Goal: Task Accomplishment & Management: Manage account settings

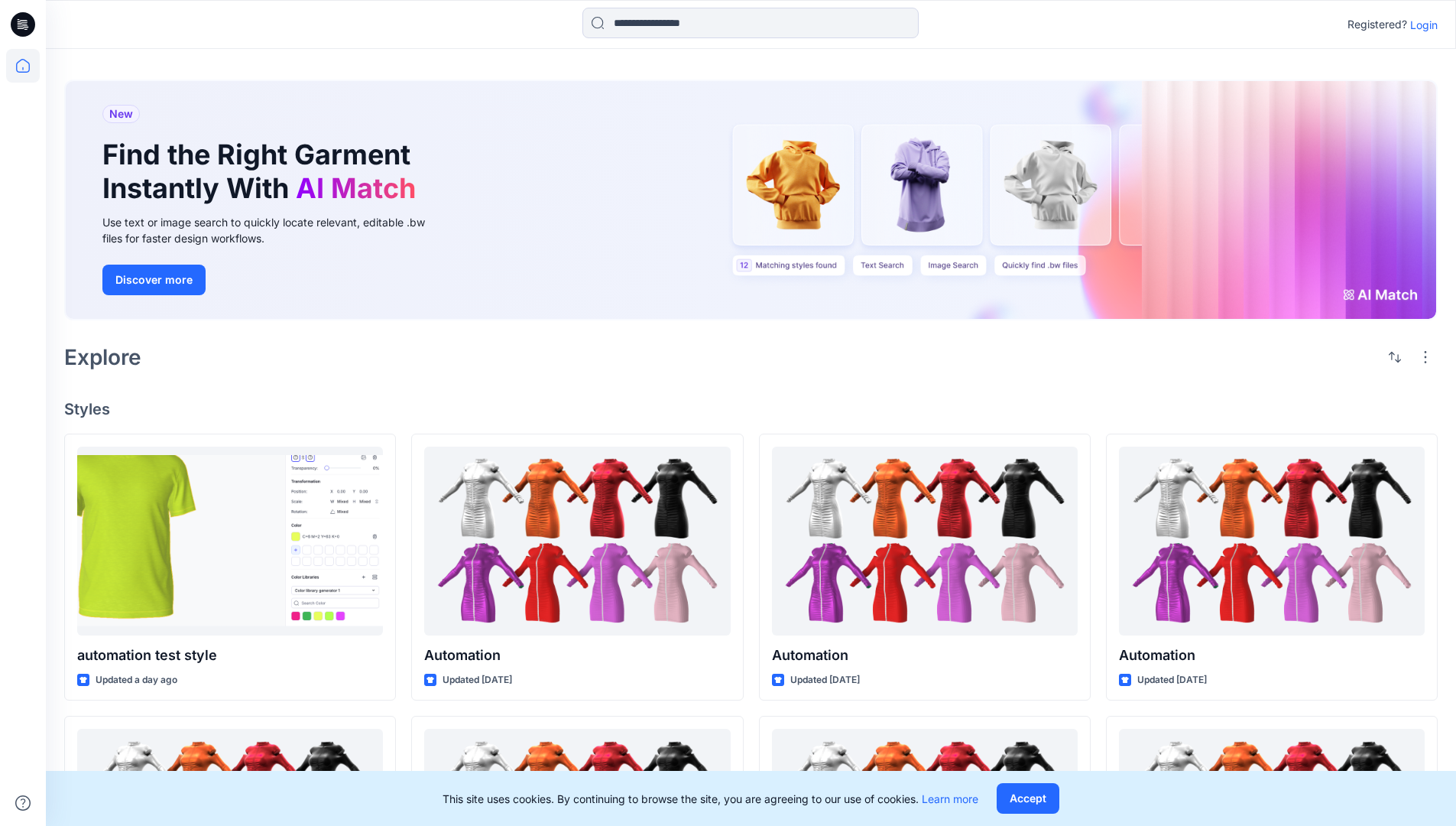
click at [1420, 25] on p "Login" at bounding box center [1424, 25] width 28 height 16
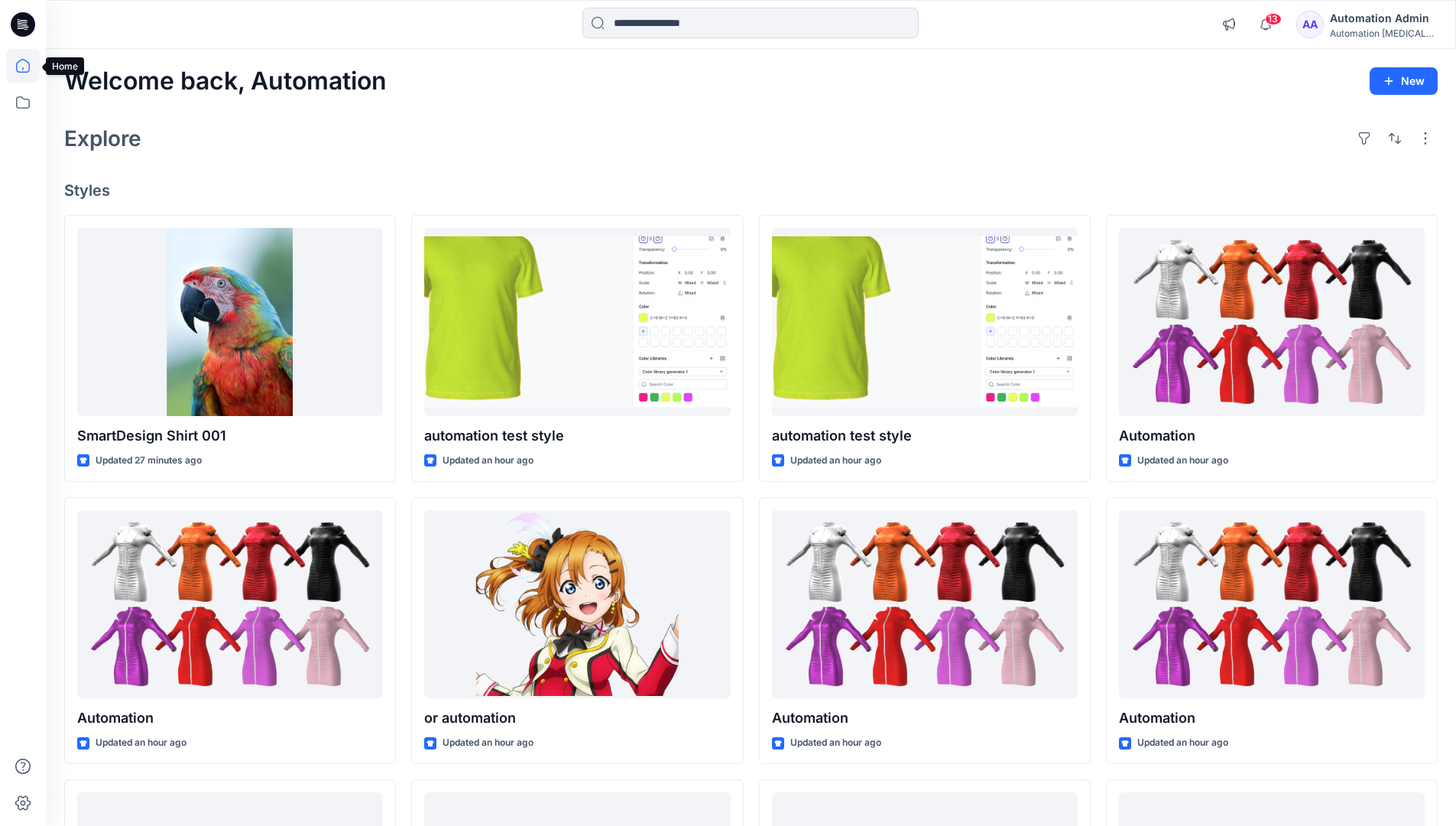
click at [29, 66] on icon at bounding box center [23, 66] width 14 height 14
click at [1364, 22] on div "Automation Admin" at bounding box center [1383, 19] width 107 height 19
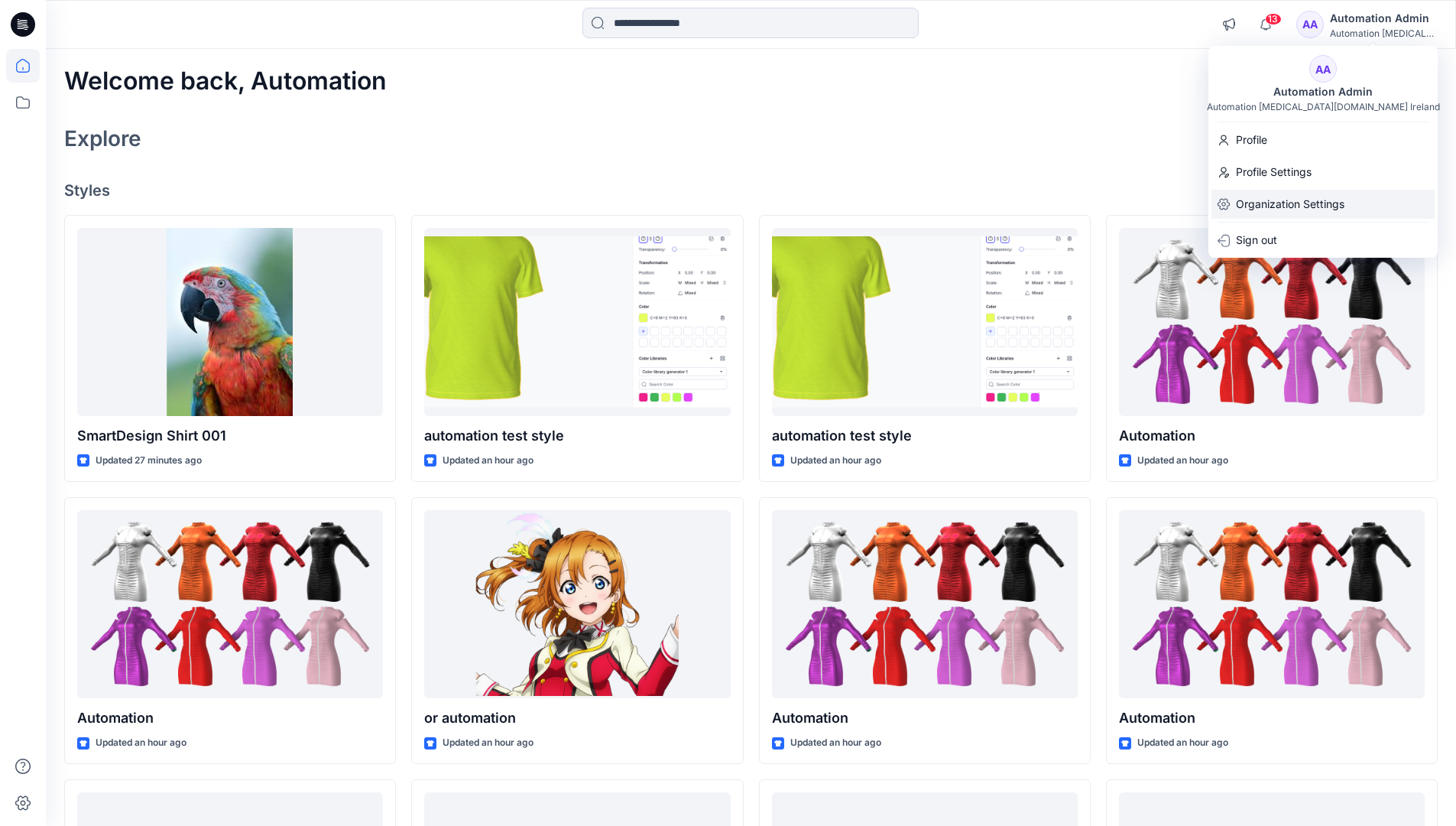
click at [1263, 212] on p "Organization Settings" at bounding box center [1290, 205] width 108 height 29
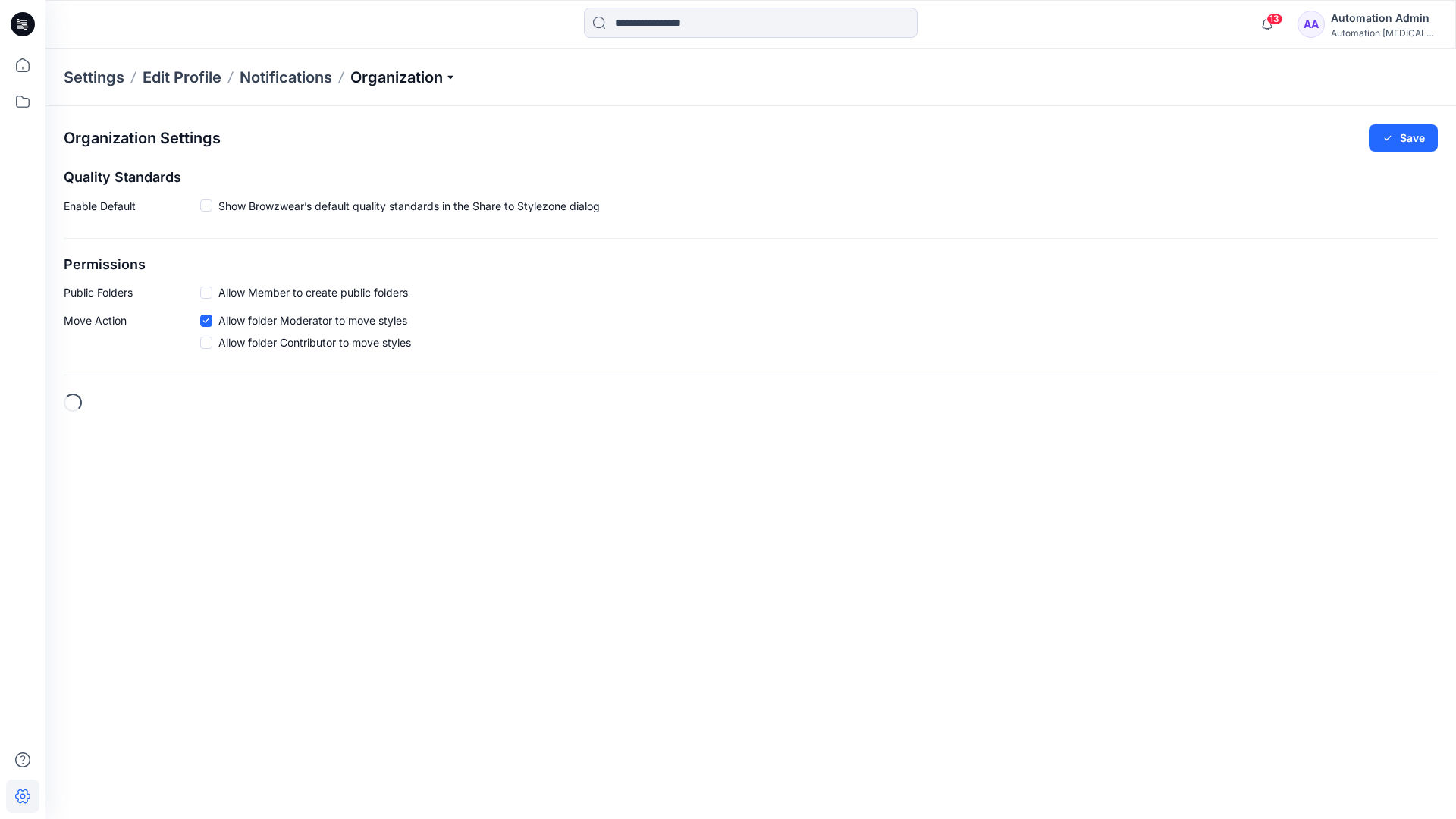
click at [436, 77] on p "Organization" at bounding box center [403, 78] width 106 height 22
click at [373, 142] on link "Edit Status Labels" at bounding box center [406, 142] width 221 height 30
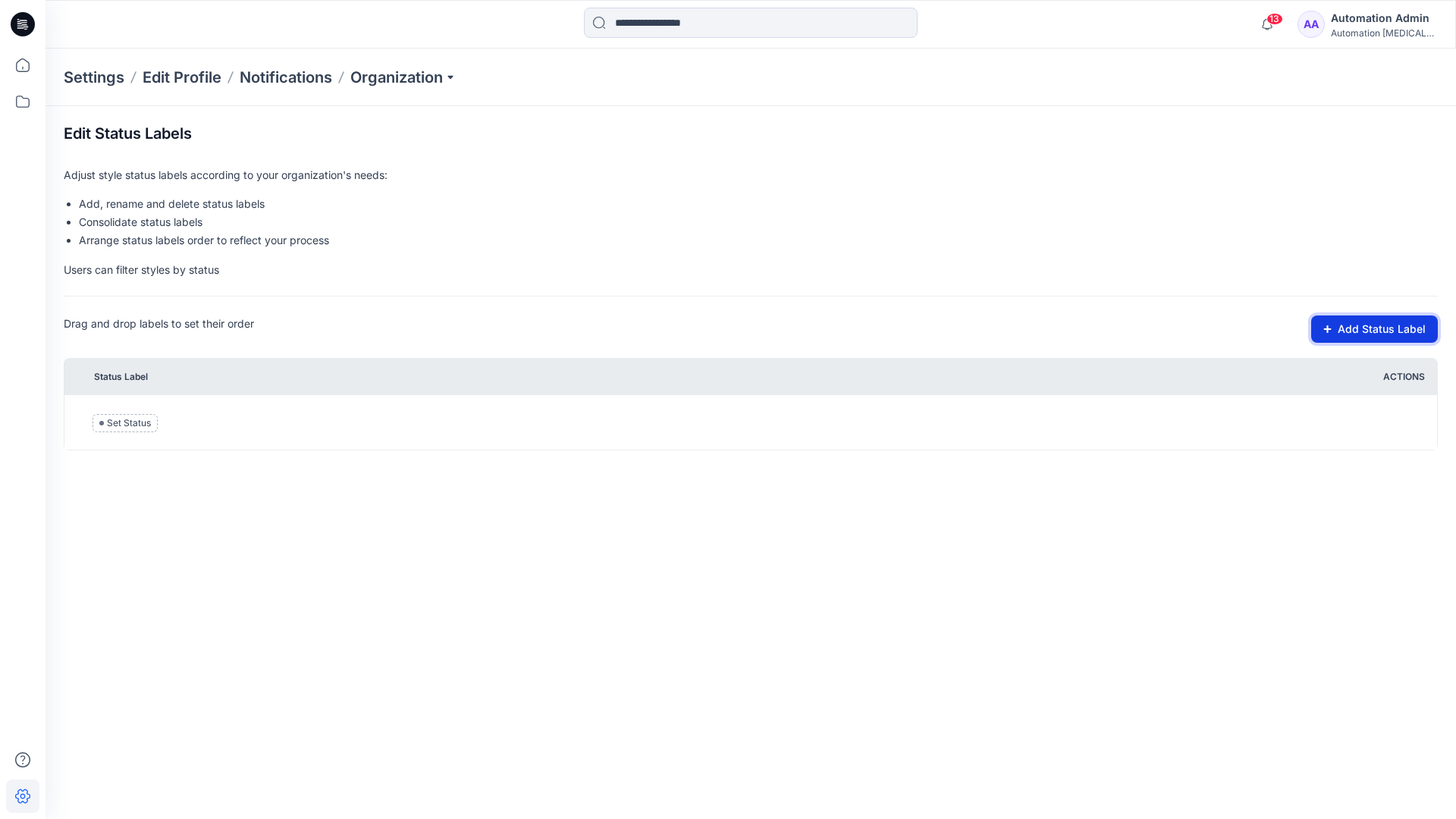
click at [1360, 330] on button "Add Status Label" at bounding box center [1374, 330] width 127 height 28
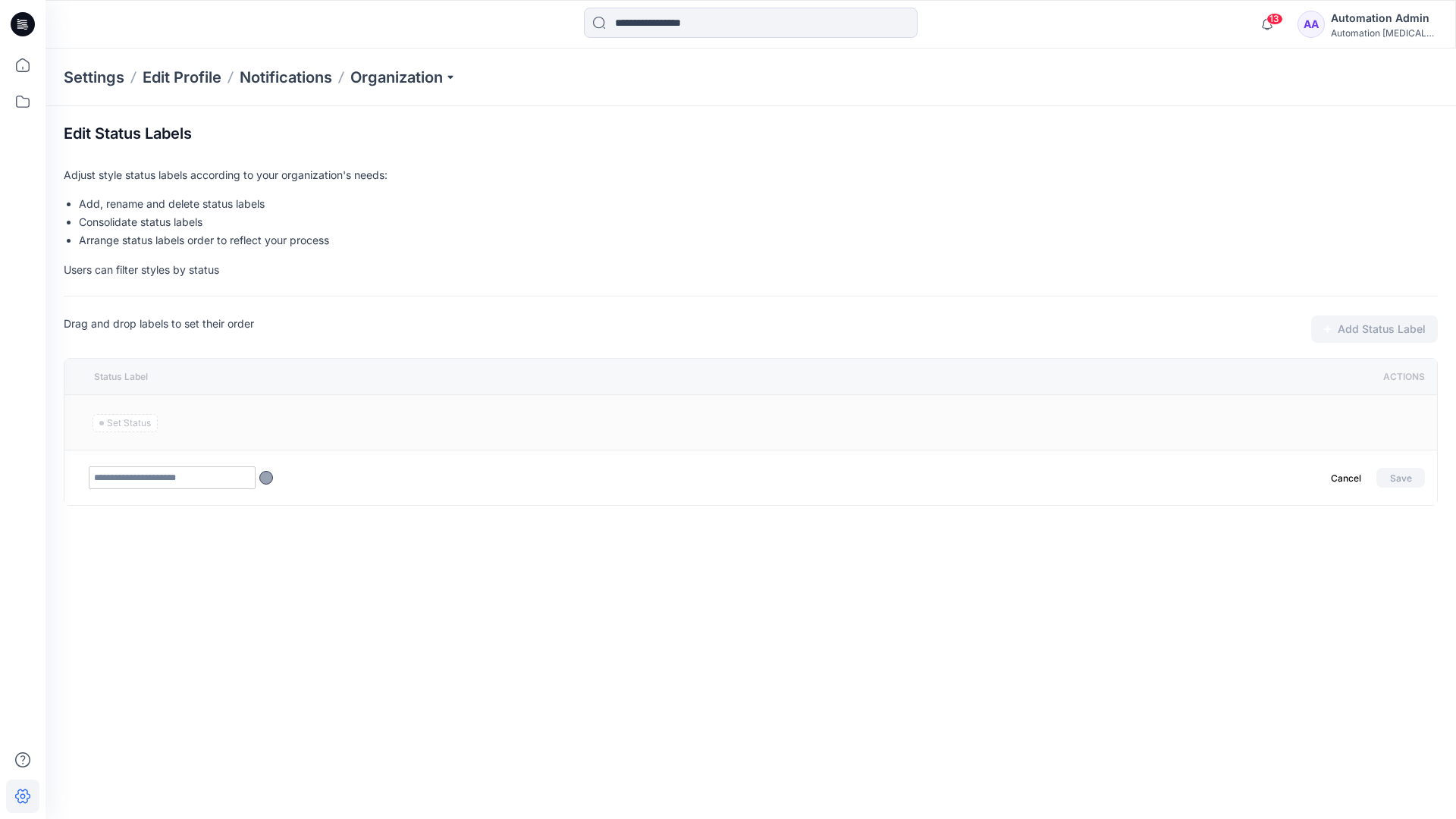
click at [203, 480] on input "text" at bounding box center [171, 478] width 167 height 23
type input "********"
click at [1395, 474] on button "Save" at bounding box center [1400, 478] width 48 height 20
click at [18, 65] on icon at bounding box center [22, 65] width 33 height 33
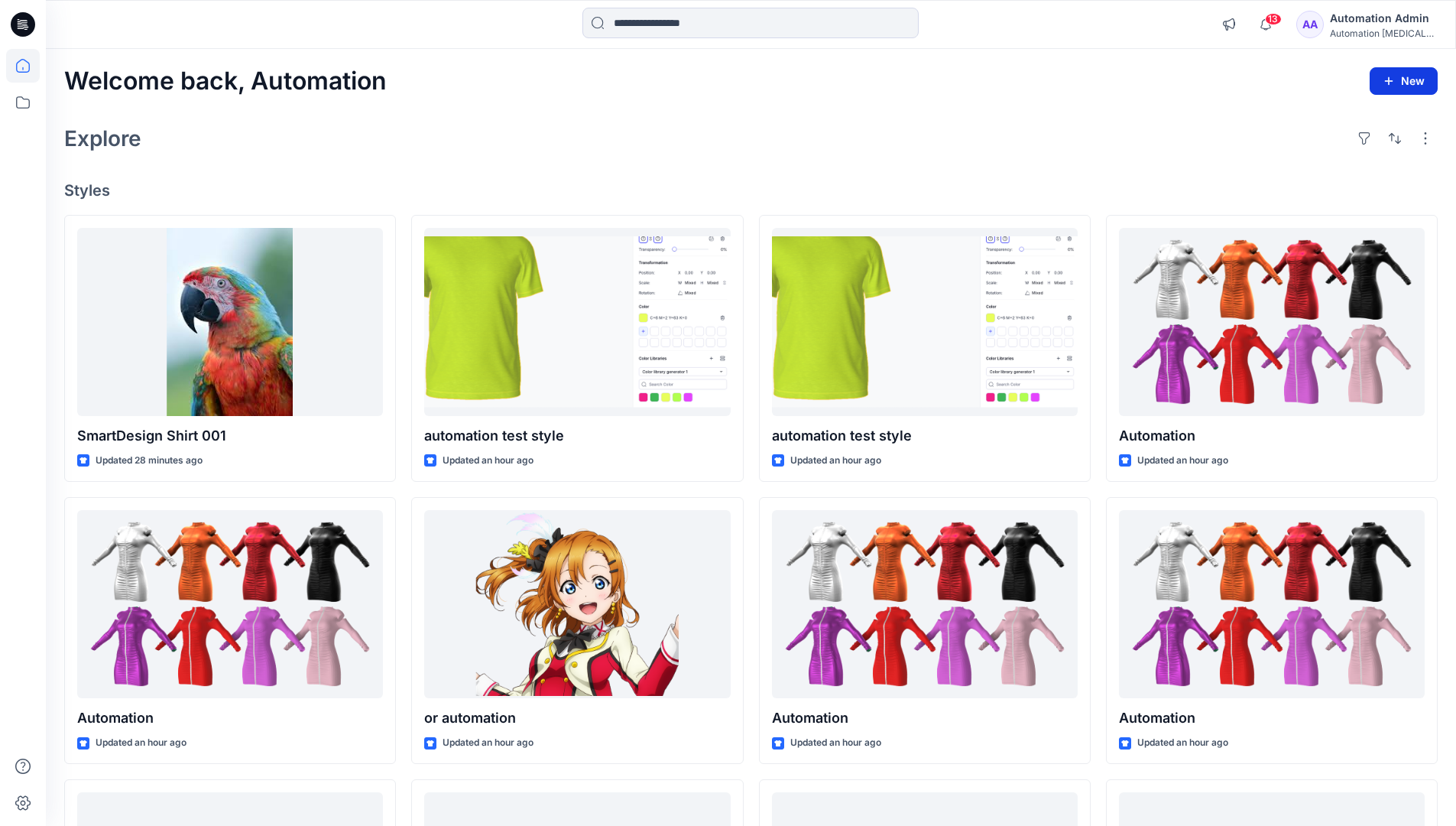
click at [1397, 86] on button "New" at bounding box center [1404, 81] width 68 height 28
click at [1362, 119] on p "New Style" at bounding box center [1356, 119] width 51 height 19
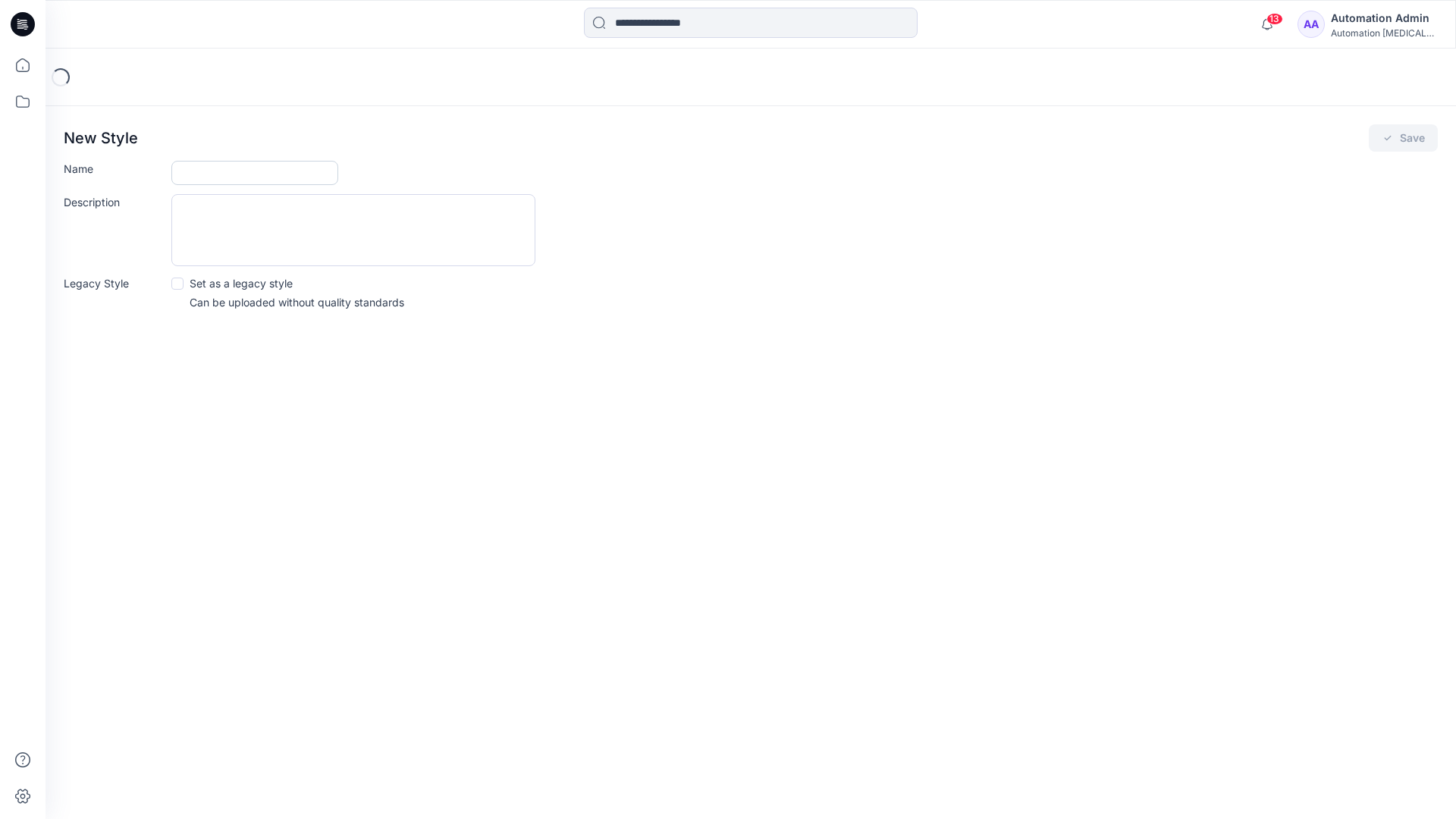
click at [239, 171] on input "Name" at bounding box center [254, 173] width 167 height 25
type input "**********"
click at [668, 229] on div "Description" at bounding box center [751, 230] width 1374 height 72
click at [1388, 143] on icon "submit" at bounding box center [1388, 138] width 12 height 12
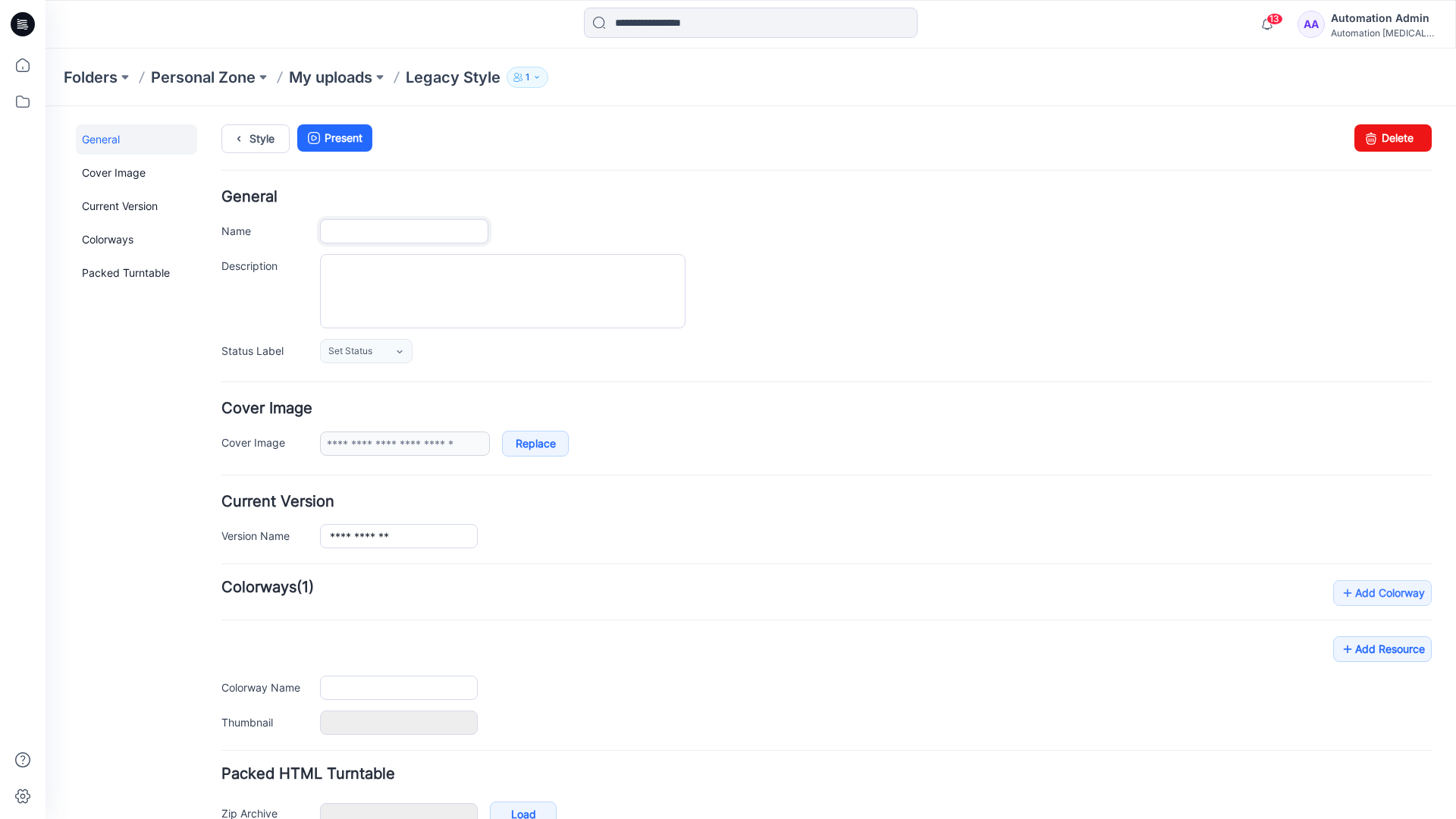
click at [423, 231] on input "Name" at bounding box center [404, 231] width 168 height 25
type input "**********"
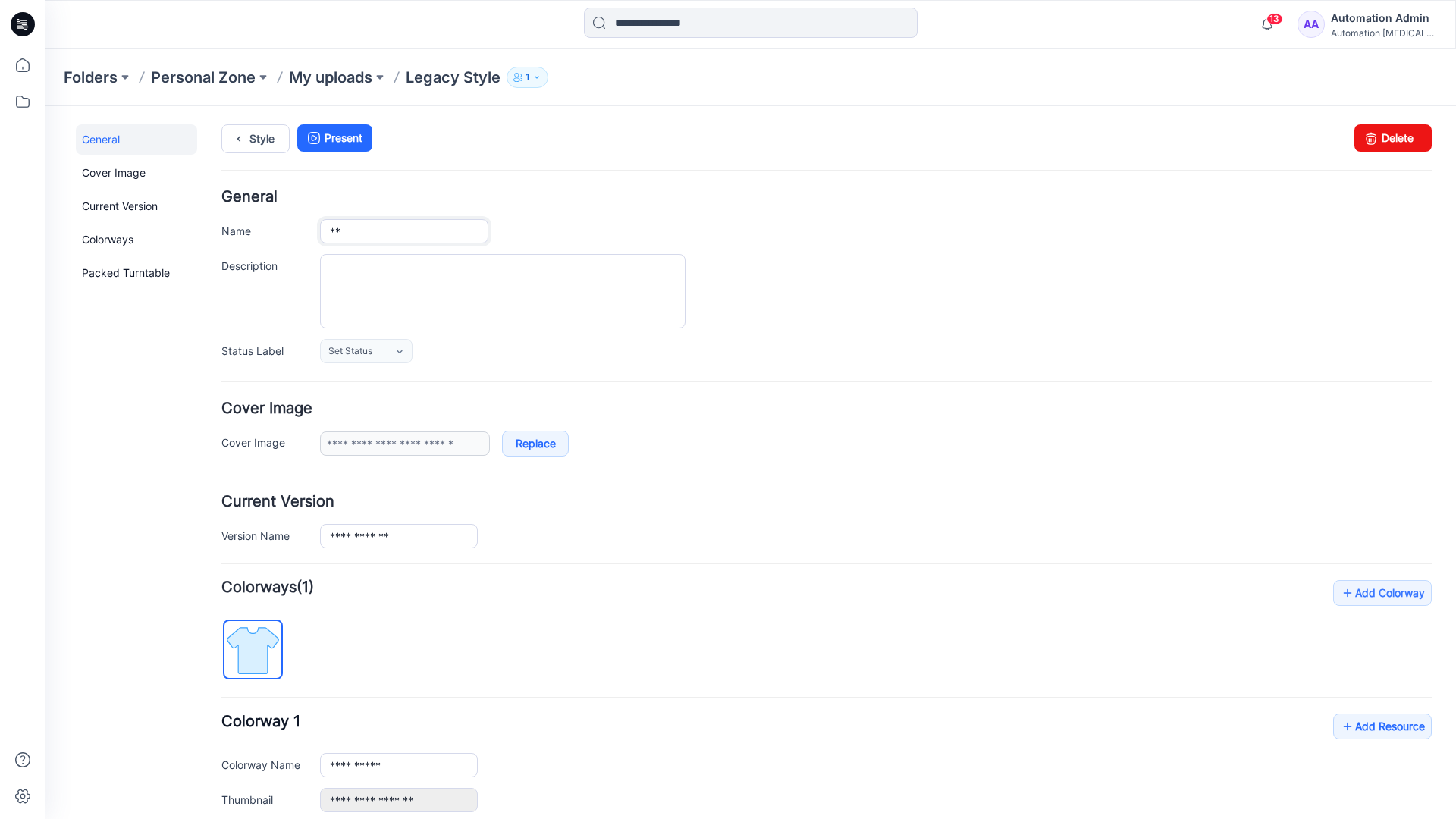
type input "*"
type input "**********"
click at [411, 272] on textarea "Description" at bounding box center [503, 291] width 366 height 75
type textarea "**********"
click at [400, 352] on icon at bounding box center [399, 352] width 5 height 3
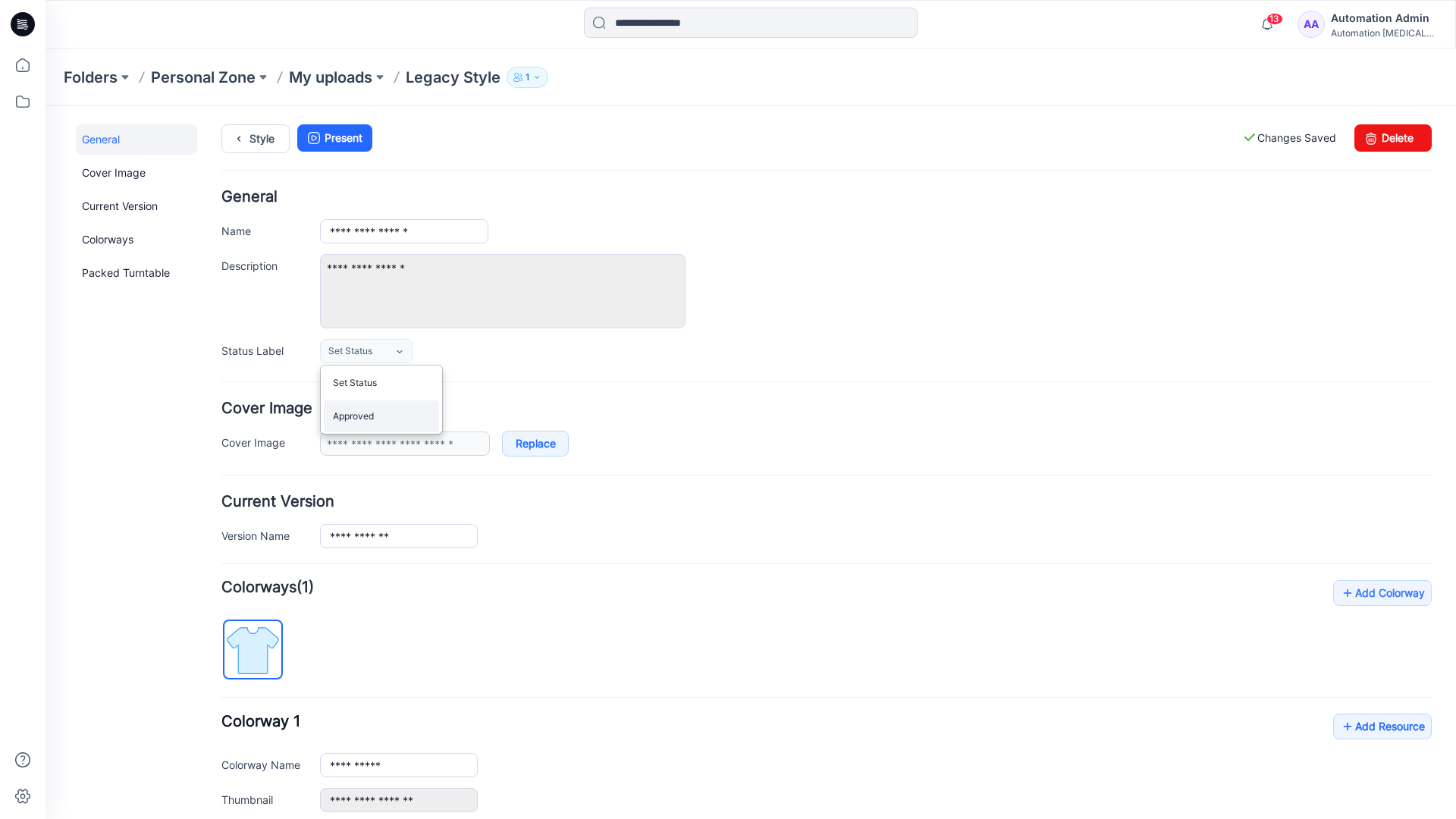
click at [376, 424] on link "Approved" at bounding box center [381, 416] width 115 height 32
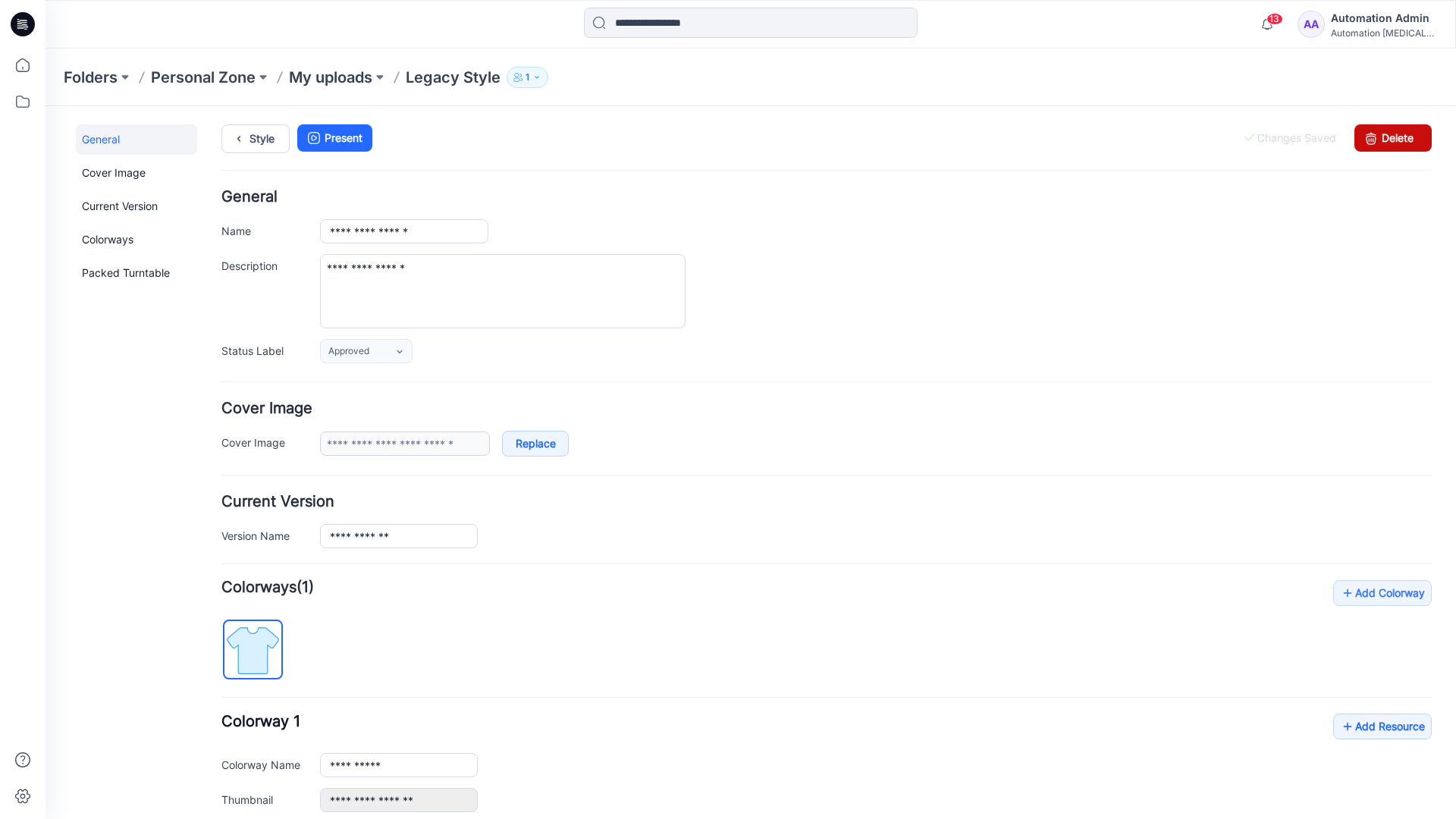
click at [1384, 138] on link "Delete" at bounding box center [1393, 138] width 78 height 28
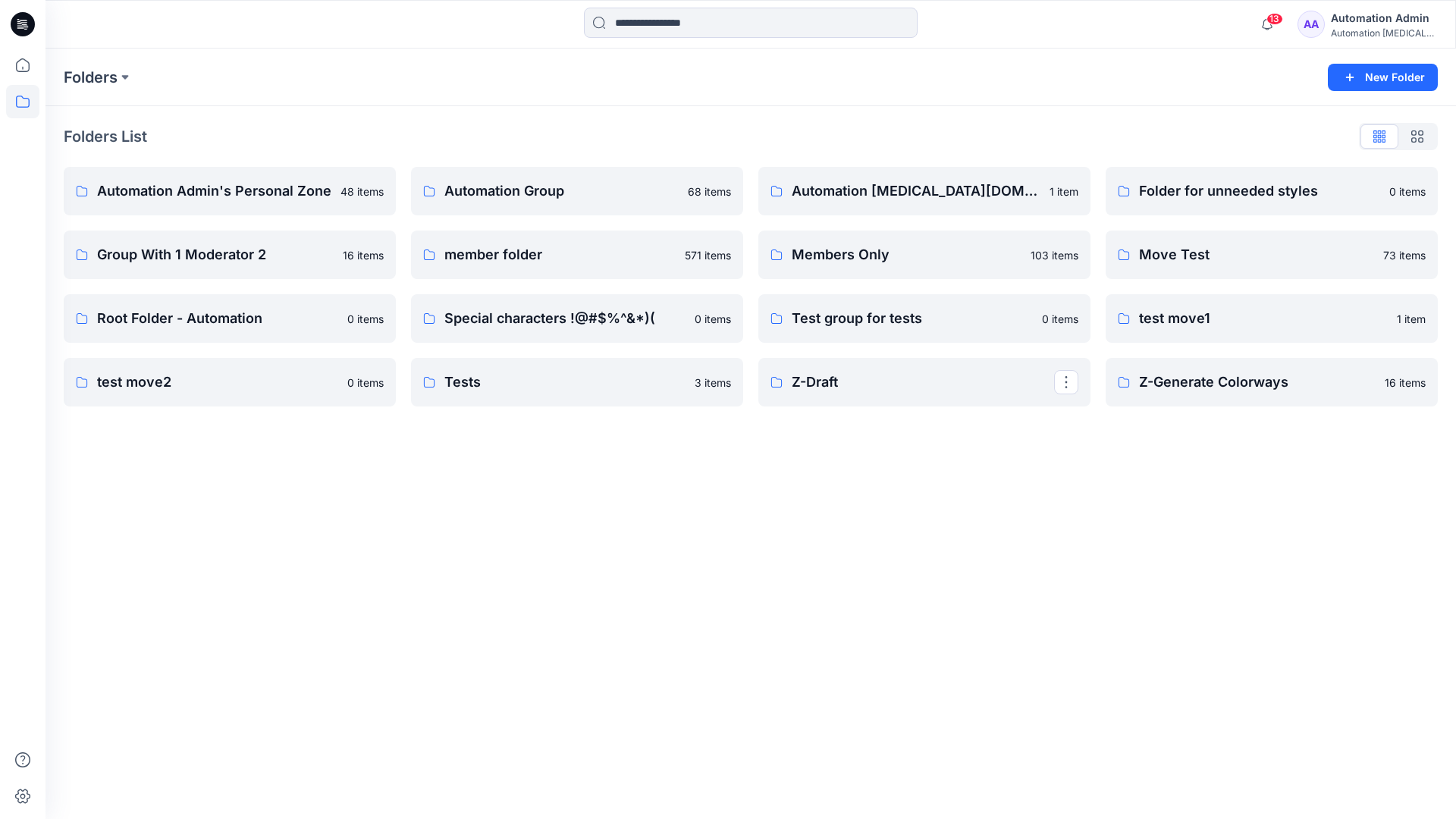
click at [1370, 26] on div "Automation Admin" at bounding box center [1384, 18] width 106 height 18
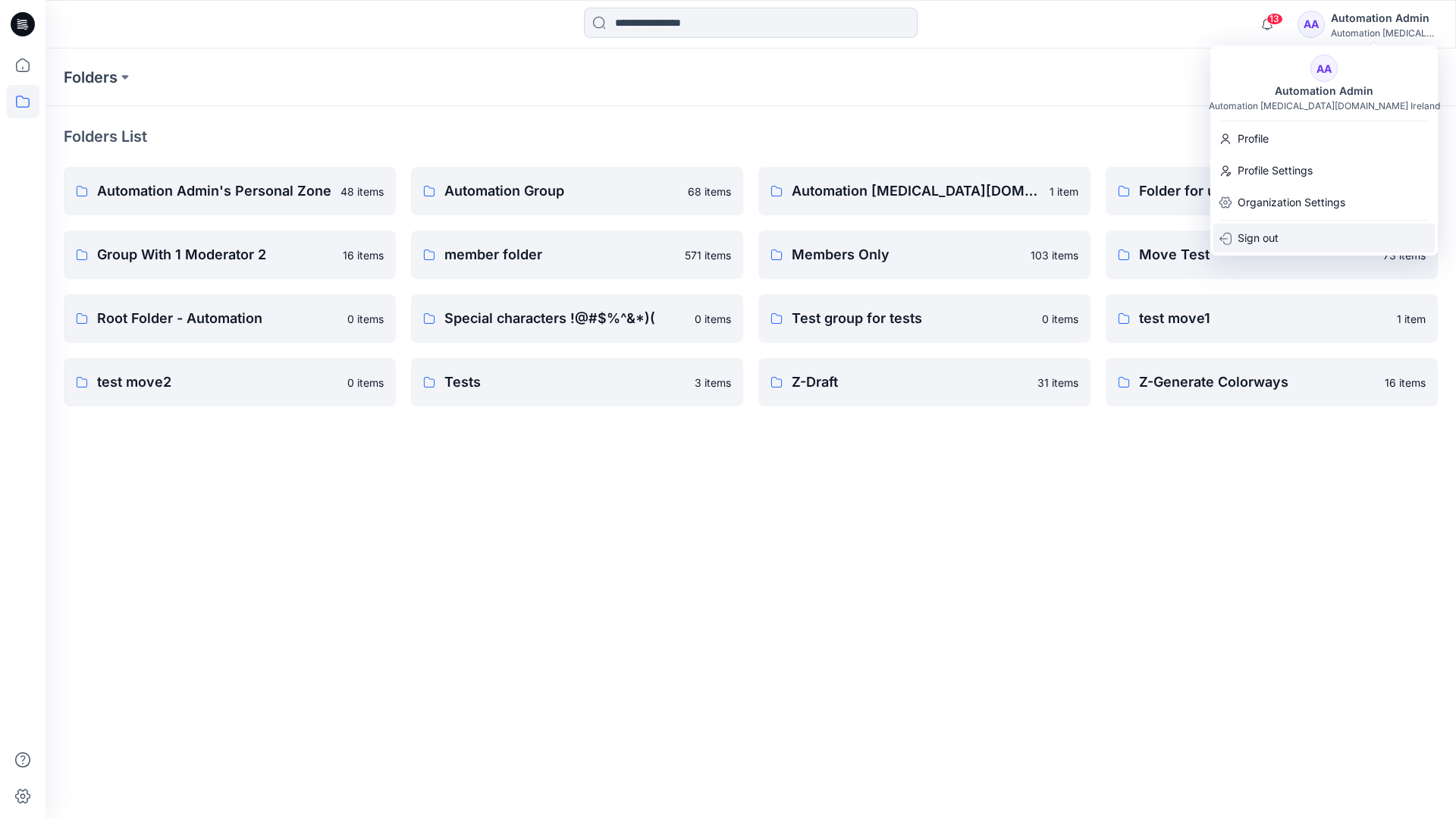
click at [1275, 237] on p "Sign out" at bounding box center [1258, 238] width 41 height 29
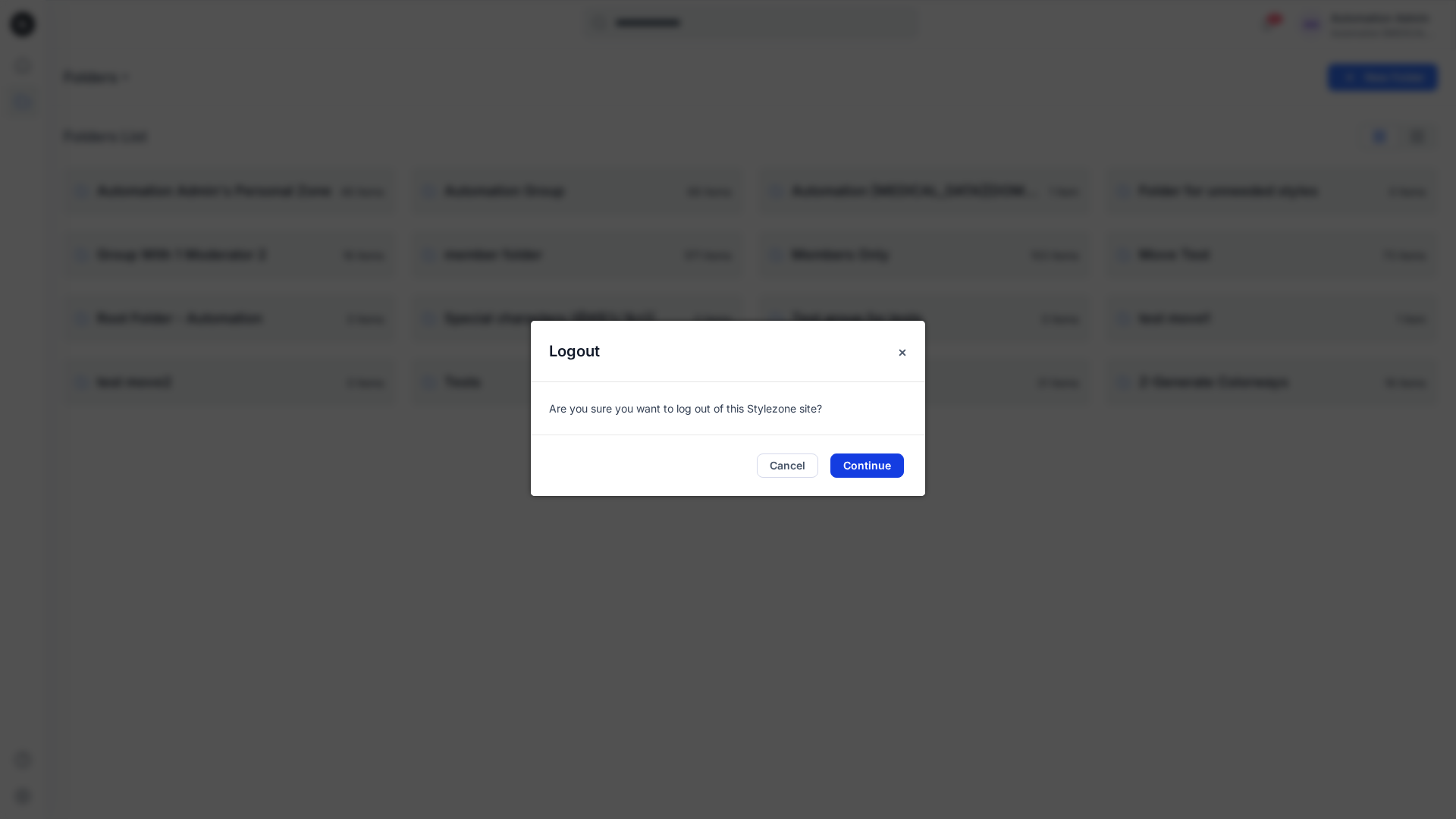
click at [875, 464] on button "Continue" at bounding box center [867, 466] width 74 height 25
